Goal: Information Seeking & Learning: Learn about a topic

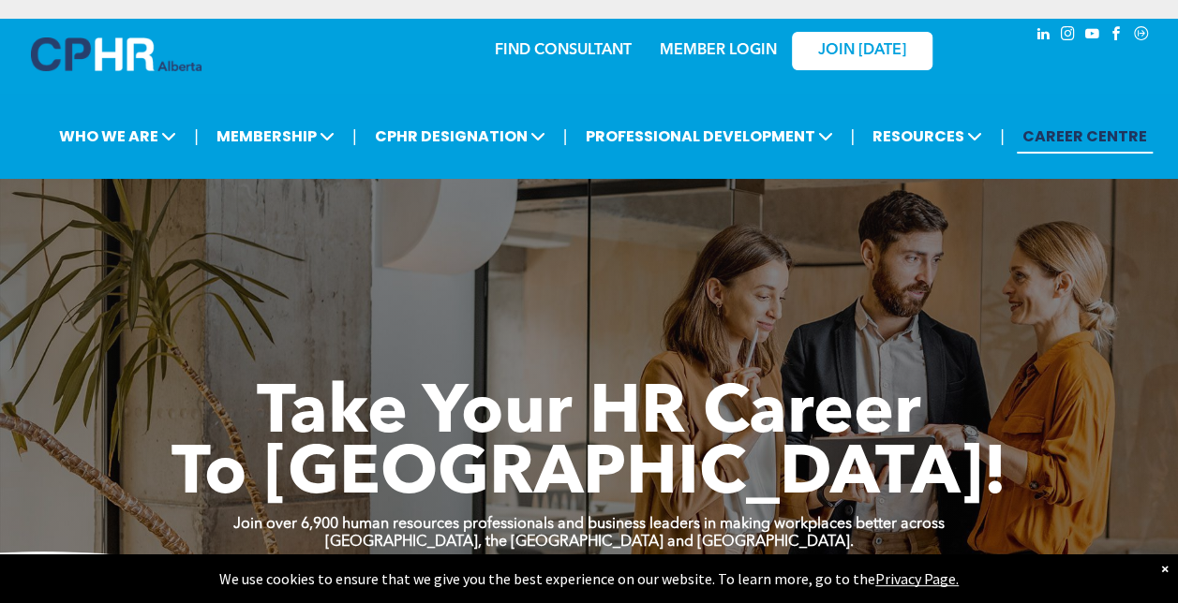
click at [73, 51] on img at bounding box center [116, 54] width 171 height 34
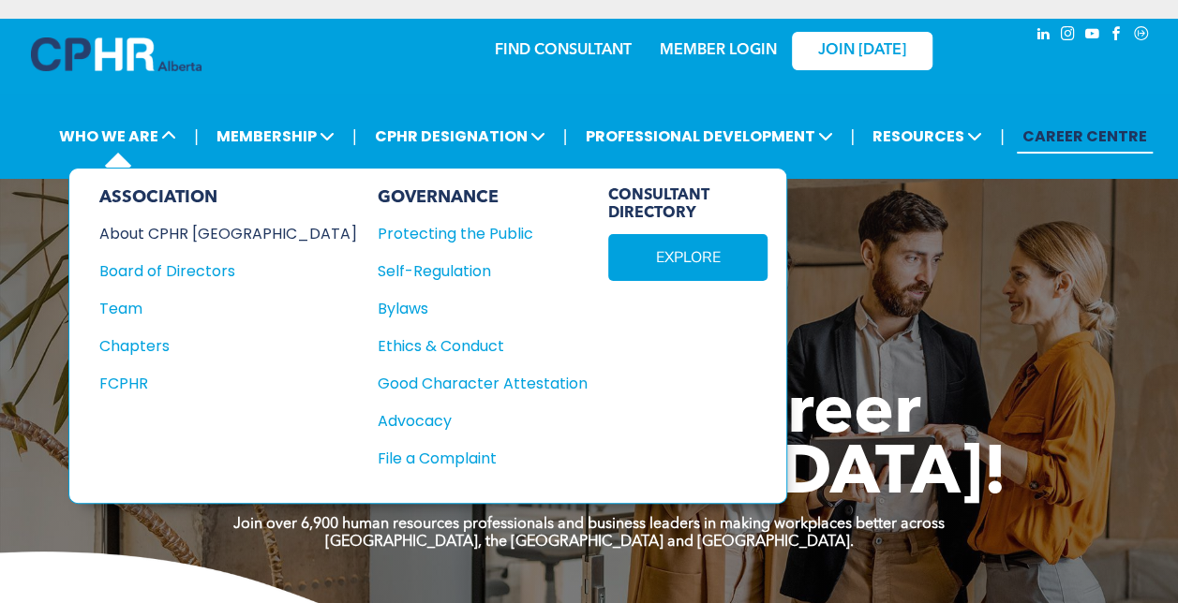
click at [136, 231] on div "About CPHR [GEOGRAPHIC_DATA]" at bounding box center [215, 233] width 232 height 23
